Goal: Find specific page/section: Find specific page/section

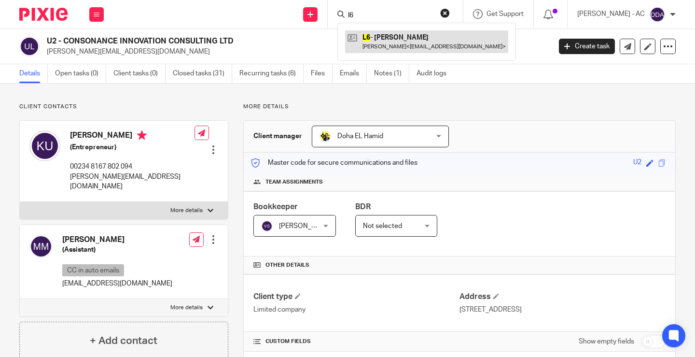
type input "l6"
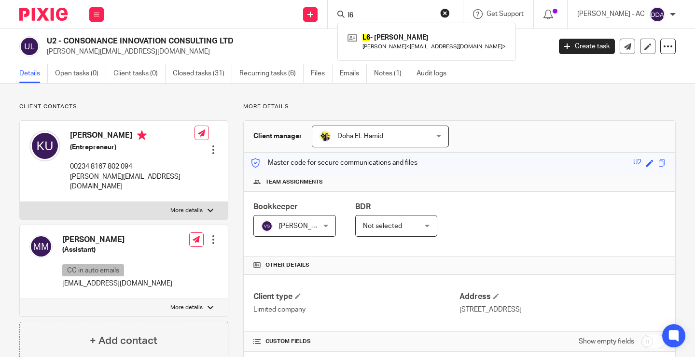
drag, startPoint x: 368, startPoint y: 15, endPoint x: 332, endPoint y: 17, distance: 36.3
click at [332, 17] on div "Send new email Create task Add client Request signature l6 L6 - [PERSON_NAME] […" at bounding box center [404, 14] width 582 height 28
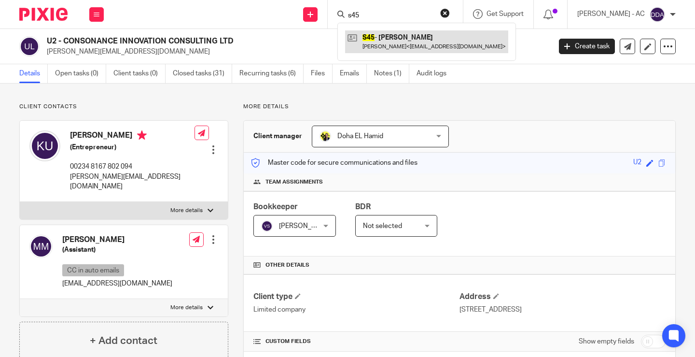
type input "s45"
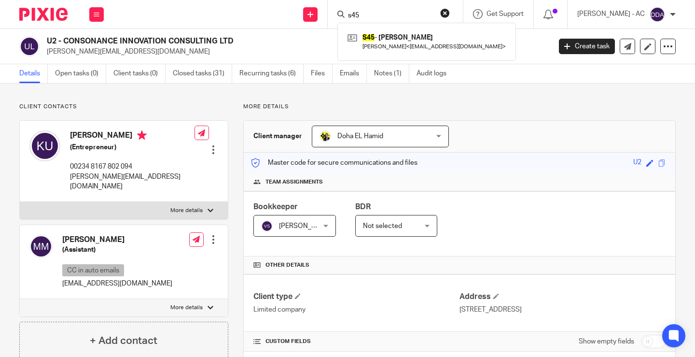
drag, startPoint x: 374, startPoint y: 13, endPoint x: 331, endPoint y: 21, distance: 43.8
click at [335, 19] on div "Send new email Create task Add client Request signature s45 S45 - ANDREW SPENCE…" at bounding box center [404, 14] width 582 height 28
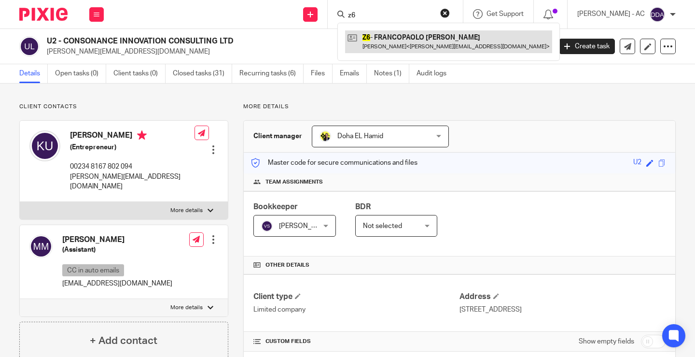
type input "z6"
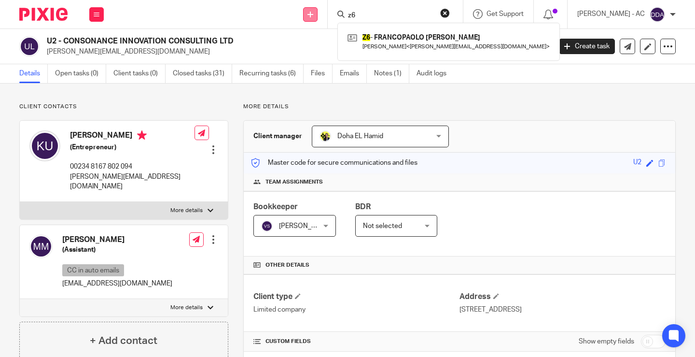
drag, startPoint x: 372, startPoint y: 15, endPoint x: 320, endPoint y: 19, distance: 52.3
click at [320, 19] on div "Send new email Create task Add client Request signature z6 Z6 - FRANCOPAOLO ZEP…" at bounding box center [404, 14] width 582 height 28
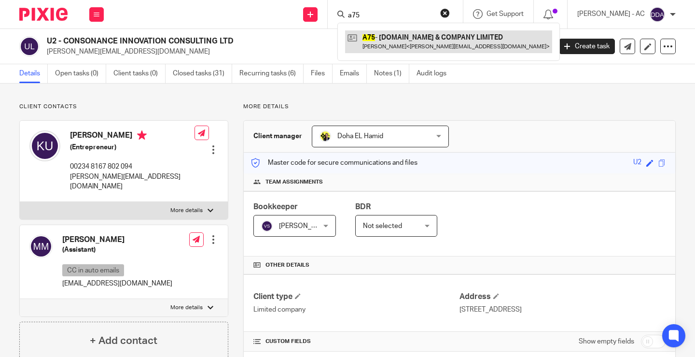
type input "a75"
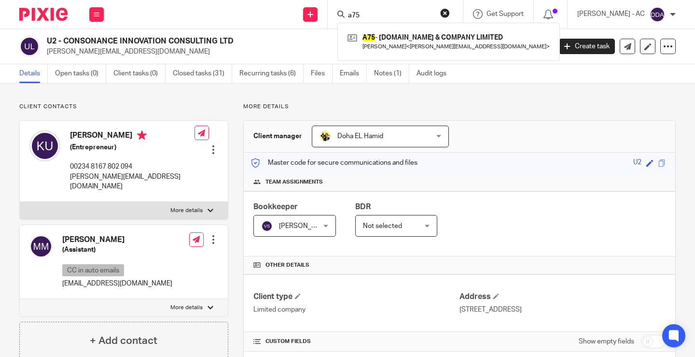
click at [450, 13] on button "reset" at bounding box center [445, 13] width 10 height 10
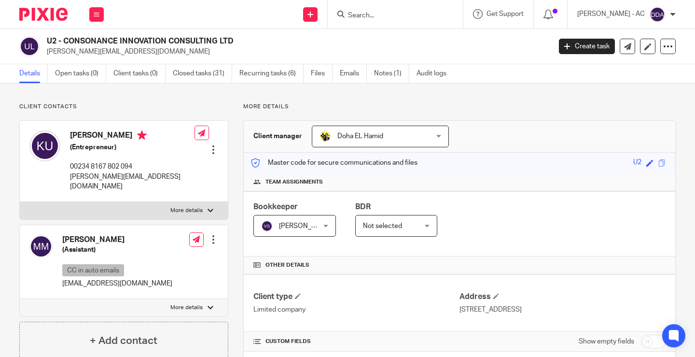
click at [374, 10] on form at bounding box center [398, 14] width 103 height 12
click at [387, 17] on input "Search" at bounding box center [390, 16] width 87 height 9
paste input "[PERSON_NAME][EMAIL_ADDRESS][DOMAIN_NAME]"
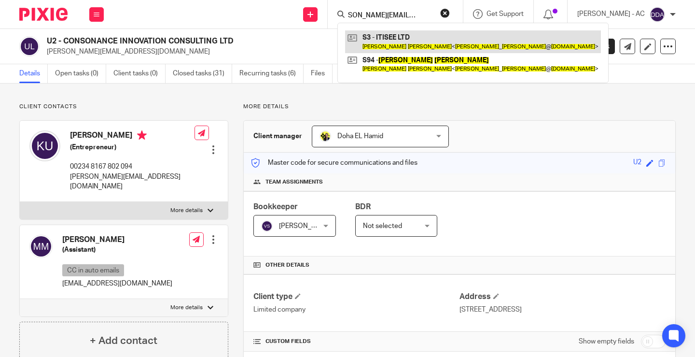
type input "[PERSON_NAME][EMAIL_ADDRESS][DOMAIN_NAME]"
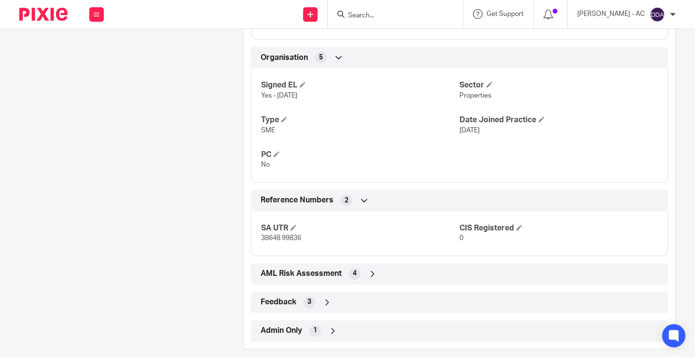
scroll to position [536, 0]
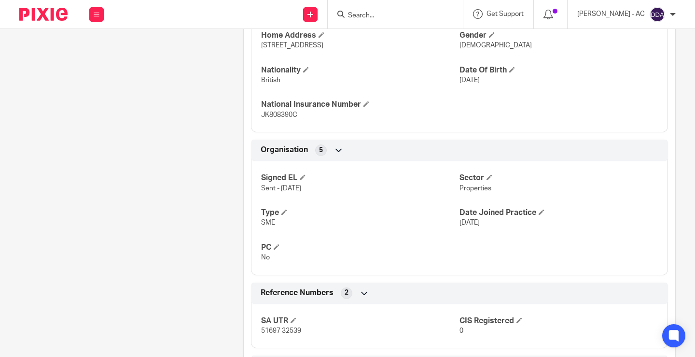
scroll to position [483, 0]
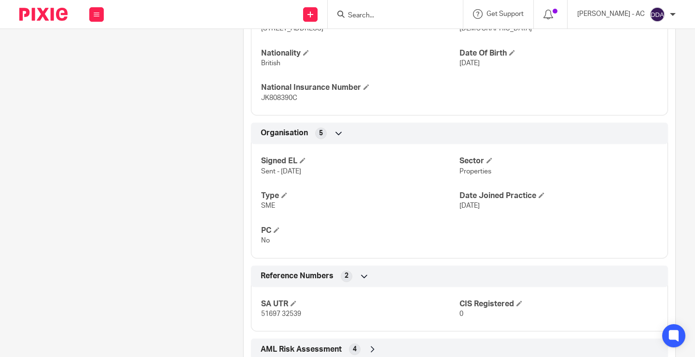
click at [264, 204] on span "SME" at bounding box center [268, 205] width 14 height 7
copy span "SME"
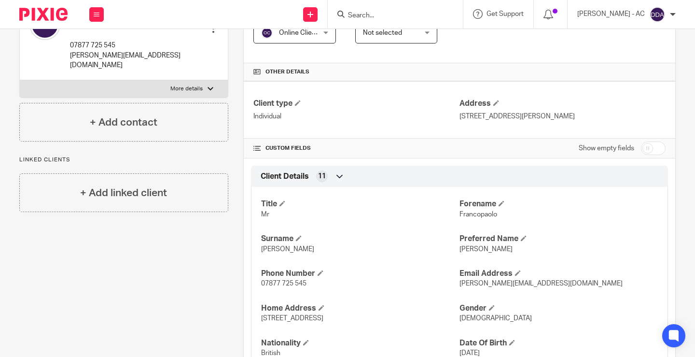
scroll to position [0, 0]
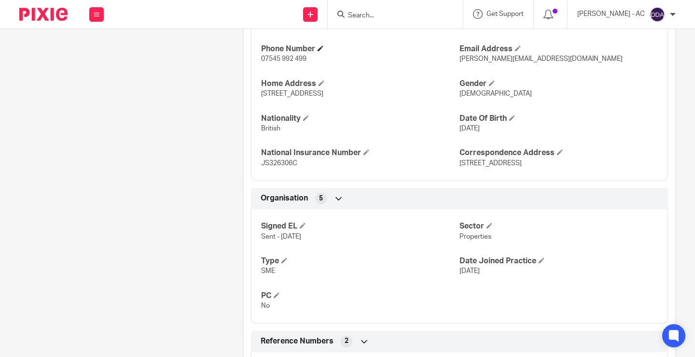
scroll to position [435, 0]
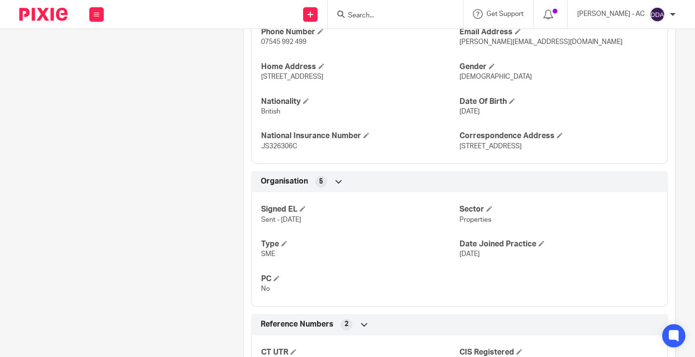
click at [468, 219] on span "Properties" at bounding box center [476, 219] width 32 height 7
copy span "Properties"
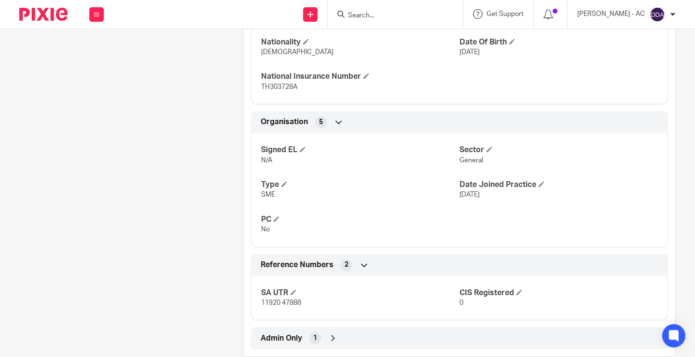
scroll to position [513, 0]
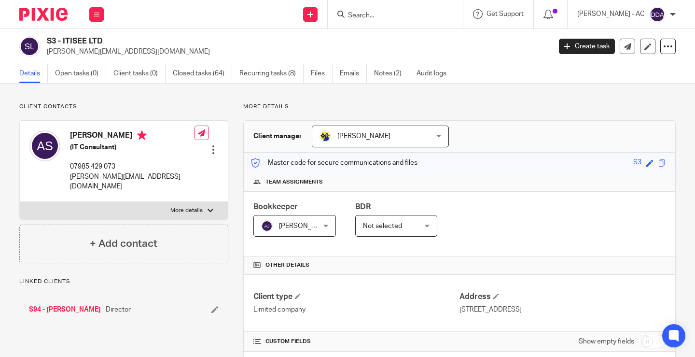
drag, startPoint x: 61, startPoint y: 38, endPoint x: 111, endPoint y: 37, distance: 49.3
click at [111, 37] on h2 "S3 - ITISEE LTD" at bounding box center [246, 41] width 398 height 10
copy h2 "ITISEE LTD"
click at [394, 70] on link "Notes (2)" at bounding box center [391, 73] width 35 height 19
